Goal: Find contact information: Find contact information

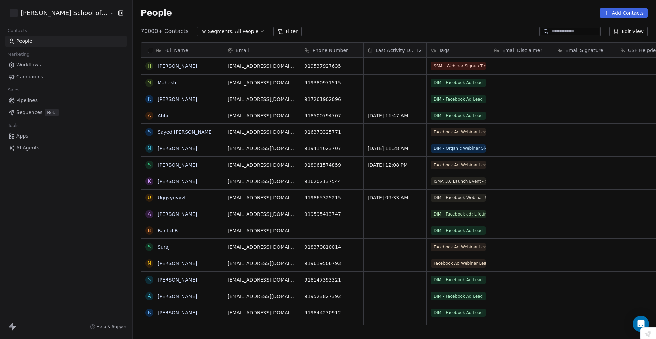
scroll to position [293, 544]
click at [556, 30] on input at bounding box center [576, 31] width 48 height 7
paste input "**********"
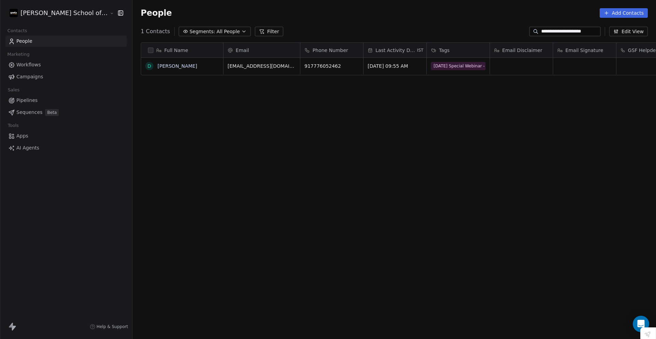
scroll to position [0, 0]
click at [185, 31] on button "Segments: All People" at bounding box center [215, 32] width 72 height 10
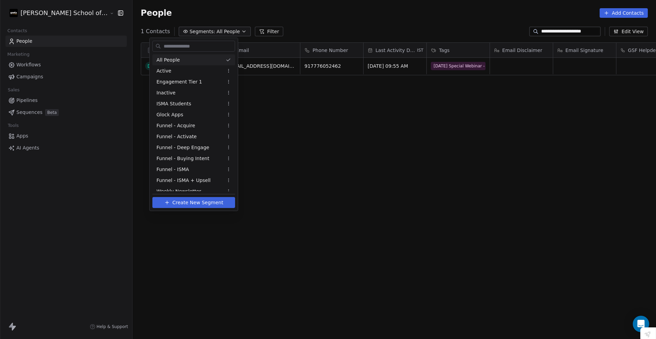
click at [580, 30] on html "**********" at bounding box center [328, 169] width 656 height 339
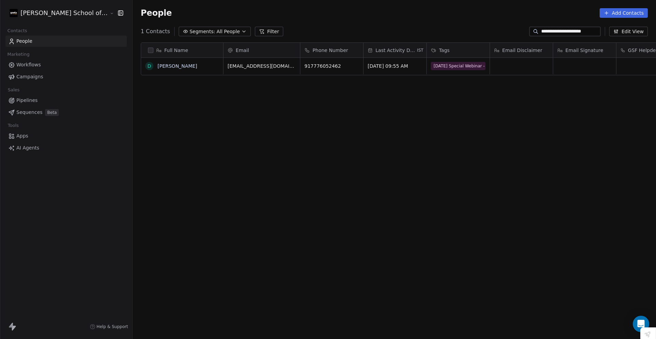
click at [580, 30] on input "**********" at bounding box center [570, 31] width 58 height 7
paste input "*"
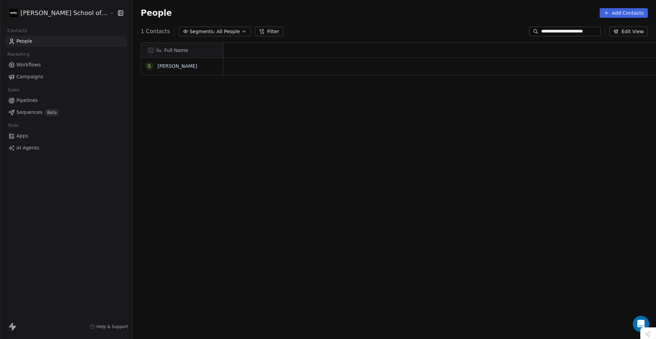
scroll to position [293, 544]
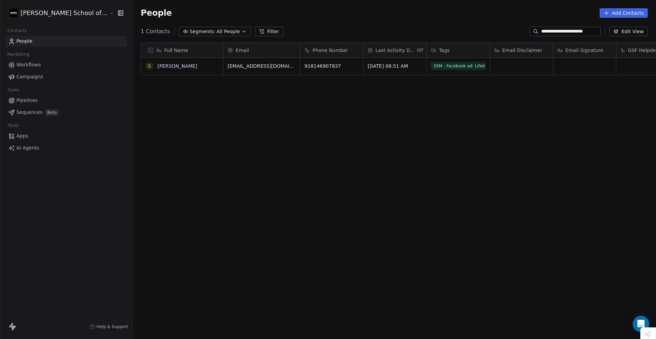
type input "**********"
drag, startPoint x: 284, startPoint y: 65, endPoint x: 319, endPoint y: 66, distance: 34.9
click at [352, 64] on icon "grid" at bounding box center [354, 64] width 5 height 5
click at [158, 65] on link "[PERSON_NAME]" at bounding box center [178, 65] width 40 height 5
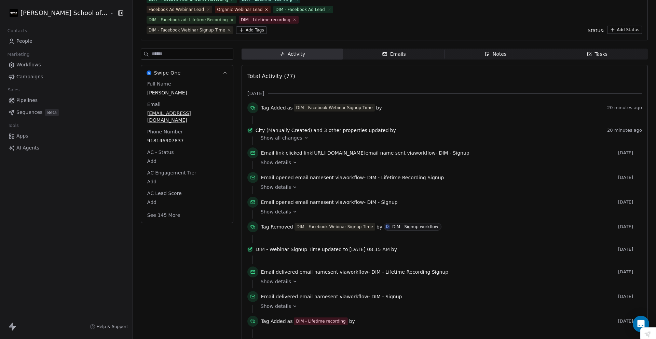
scroll to position [68, 0]
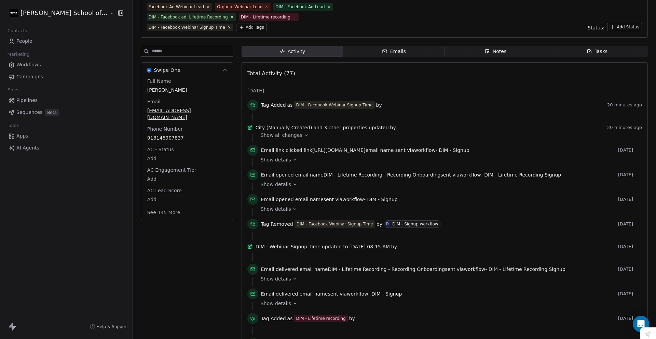
click at [159, 206] on div "Full Name [PERSON_NAME] Email [EMAIL_ADDRESS][DOMAIN_NAME] Phone Number [PHONE_…" at bounding box center [187, 147] width 82 height 139
click at [143, 206] on button "See 145 More" at bounding box center [163, 212] width 41 height 12
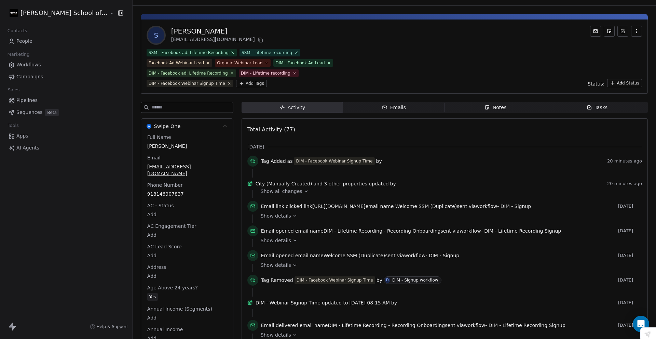
scroll to position [0, 0]
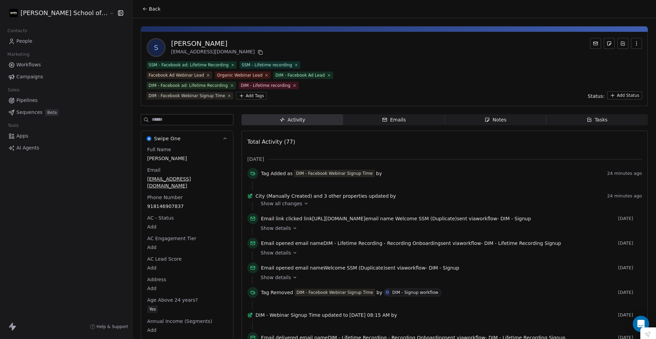
click at [171, 50] on div "[EMAIL_ADDRESS][DOMAIN_NAME]" at bounding box center [217, 52] width 93 height 8
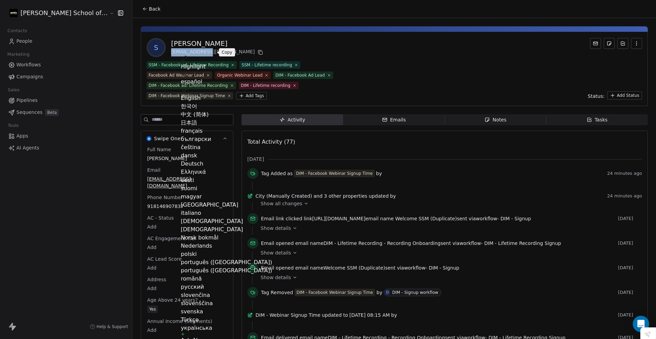
click at [256, 49] on button at bounding box center [260, 52] width 8 height 8
click at [369, 54] on div "S [PERSON_NAME] [EMAIL_ADDRESS][DOMAIN_NAME]" at bounding box center [395, 47] width 496 height 19
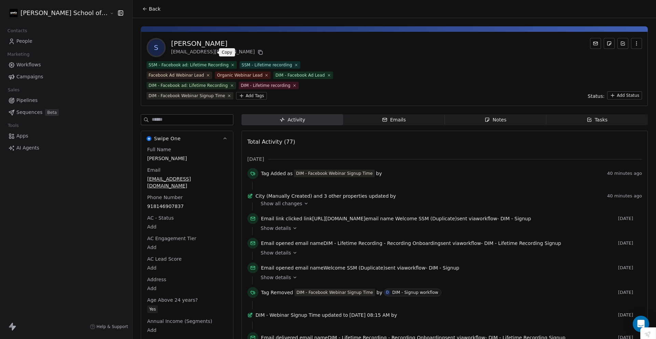
click at [258, 53] on icon at bounding box center [260, 52] width 5 height 5
